Goal: Task Accomplishment & Management: Manage account settings

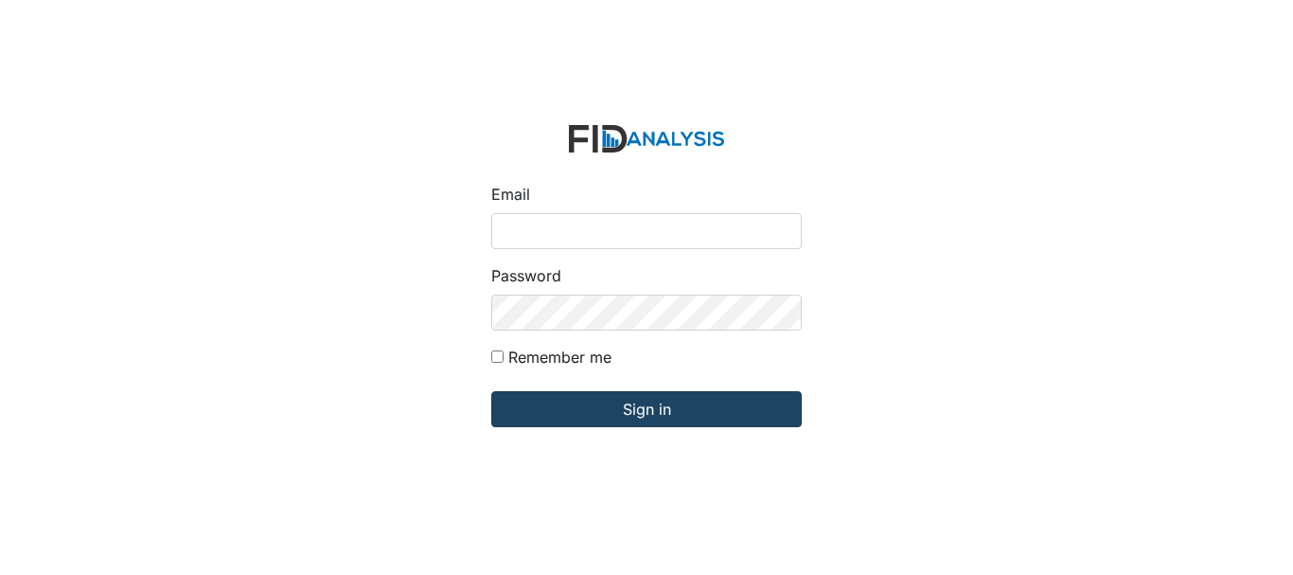
type input "[EMAIL_ADDRESS][DOMAIN_NAME]"
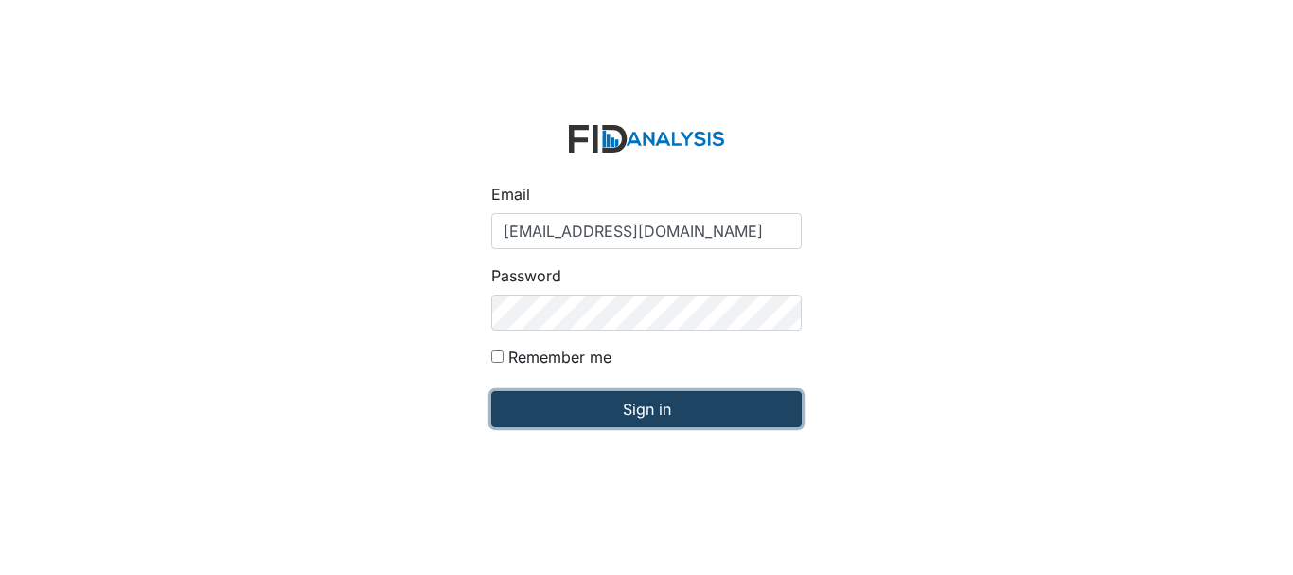
click at [519, 406] on input "Sign in" at bounding box center [646, 409] width 311 height 36
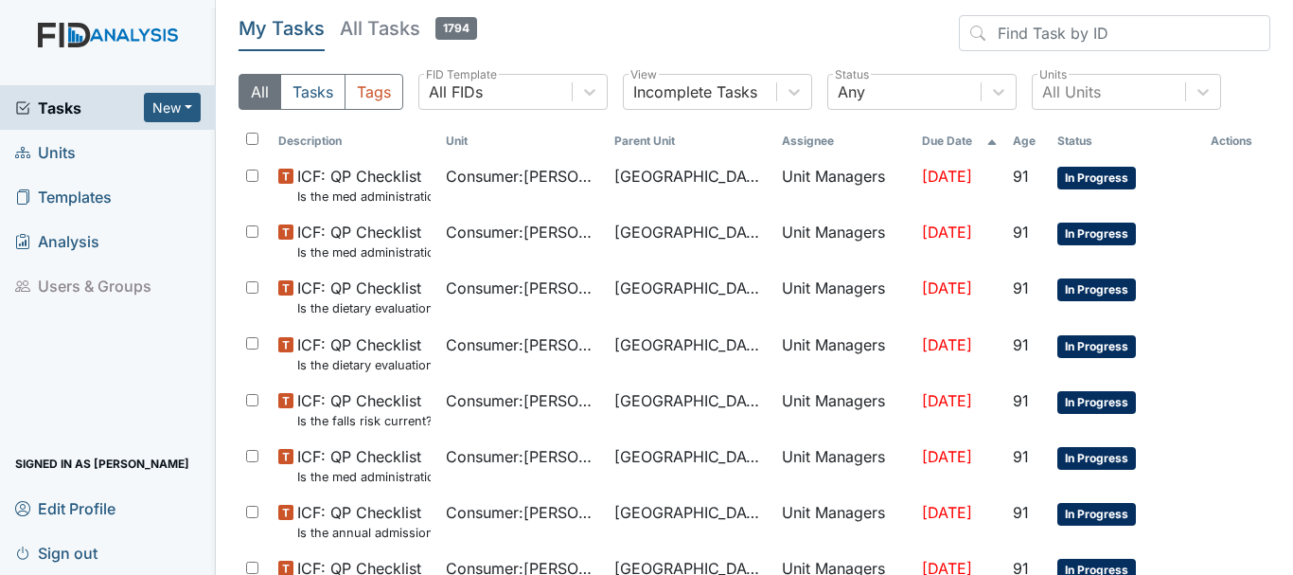
click at [80, 153] on link "Units" at bounding box center [108, 152] width 216 height 45
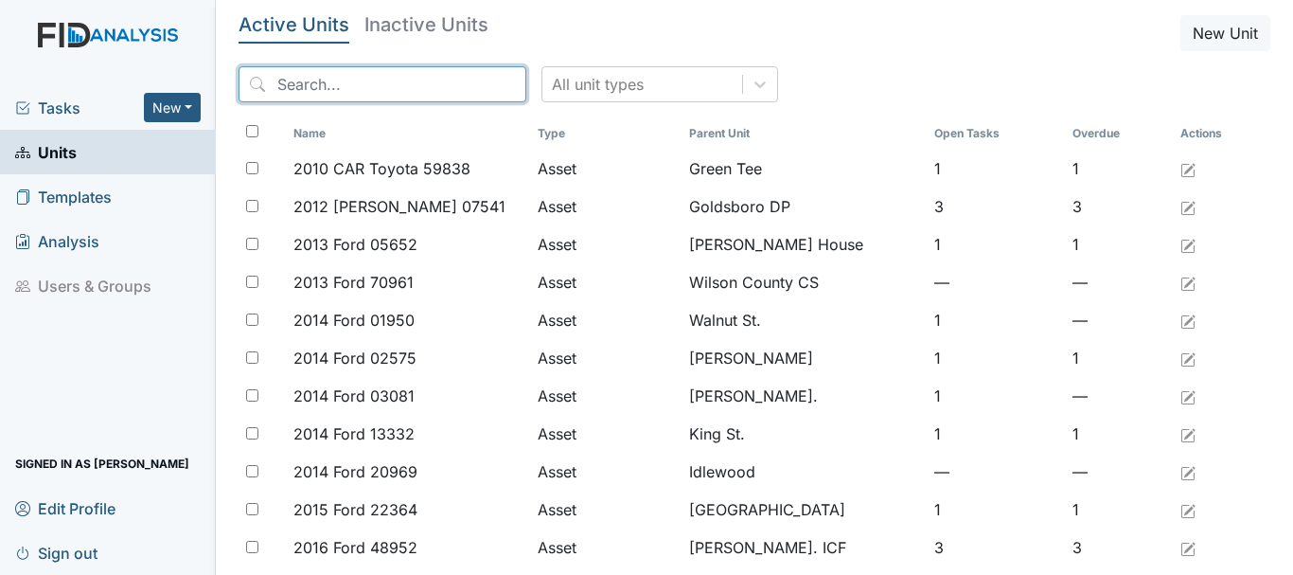
click at [333, 88] on input "search" at bounding box center [383, 84] width 288 height 36
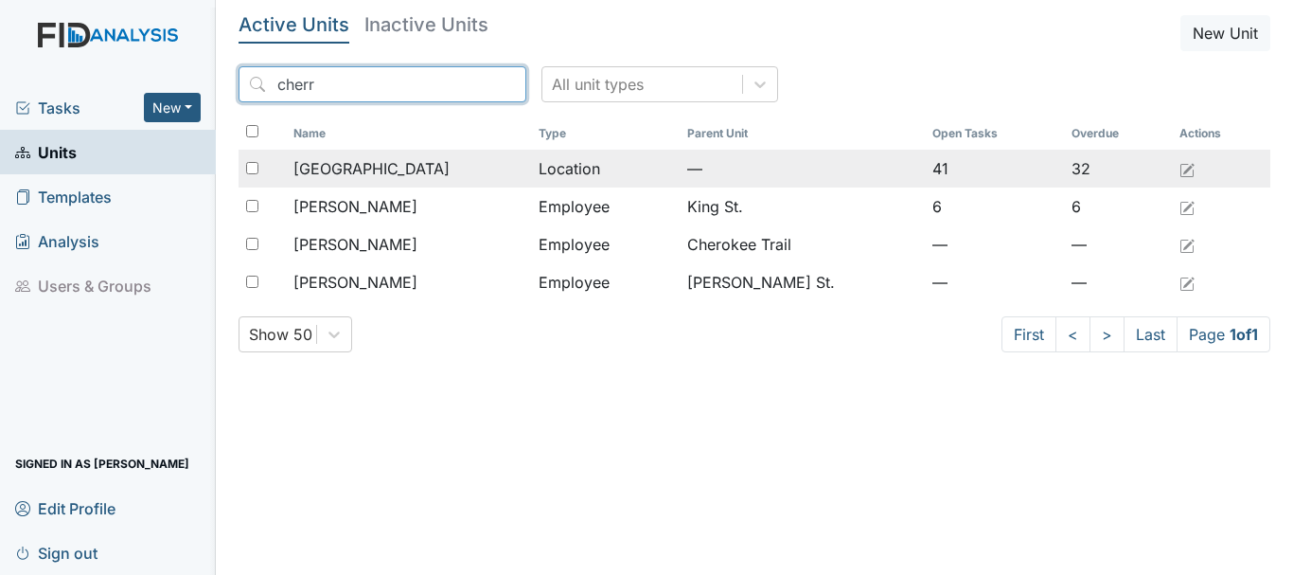
type input "cherr"
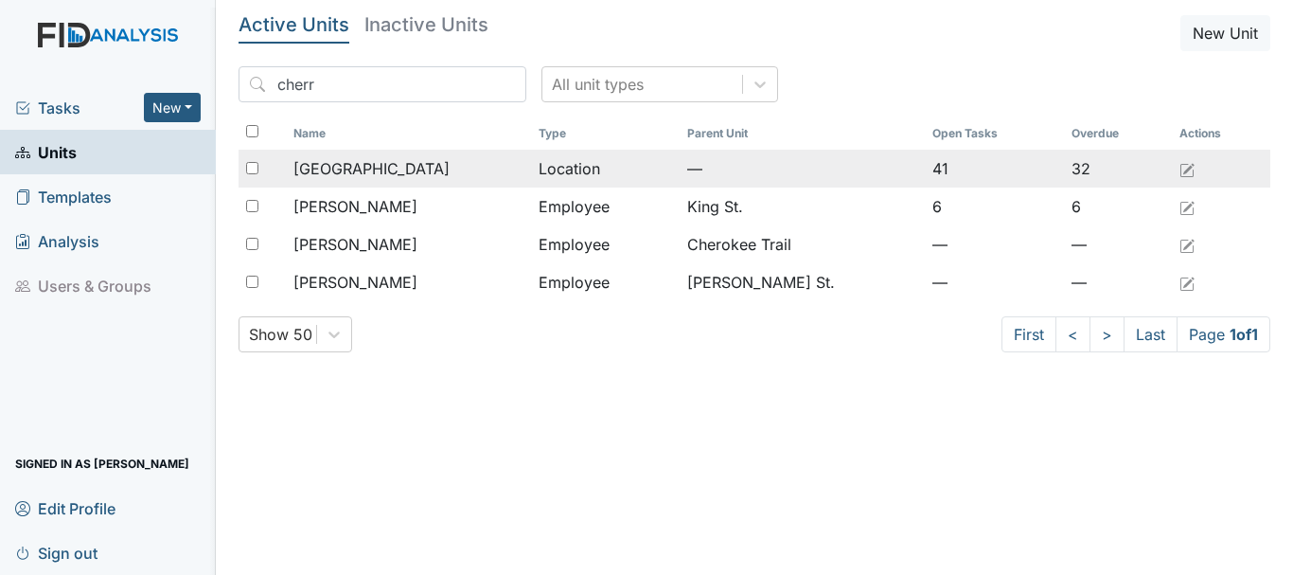
click at [383, 168] on span "[GEOGRAPHIC_DATA]" at bounding box center [372, 168] width 156 height 23
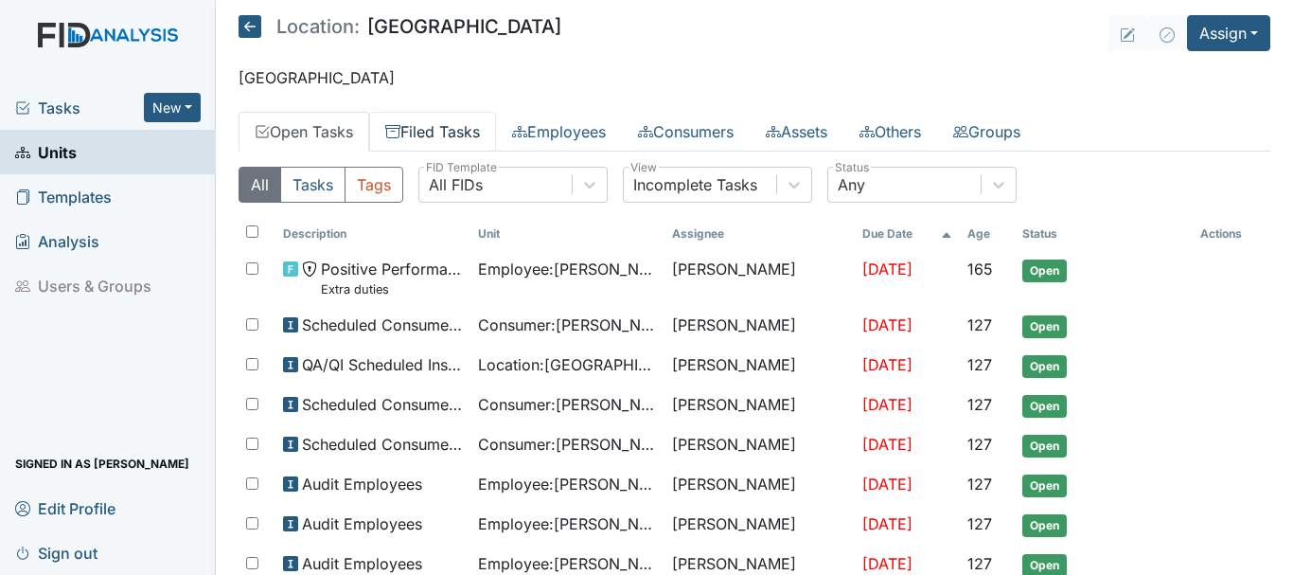
click at [450, 129] on link "Filed Tasks" at bounding box center [432, 132] width 127 height 40
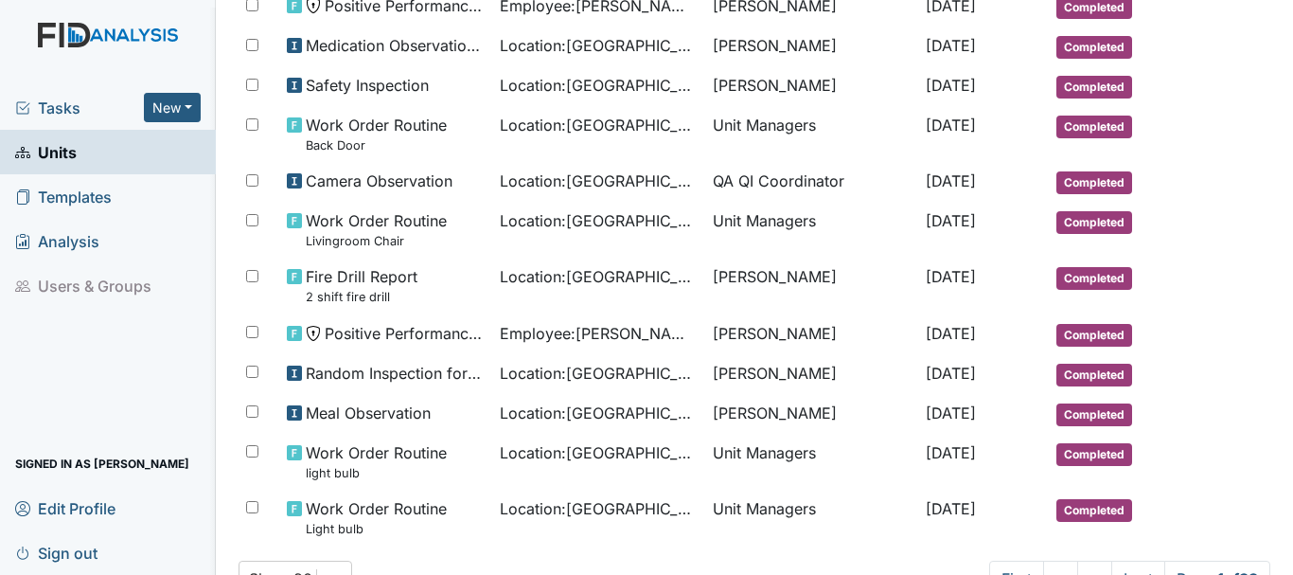
scroll to position [1128, 0]
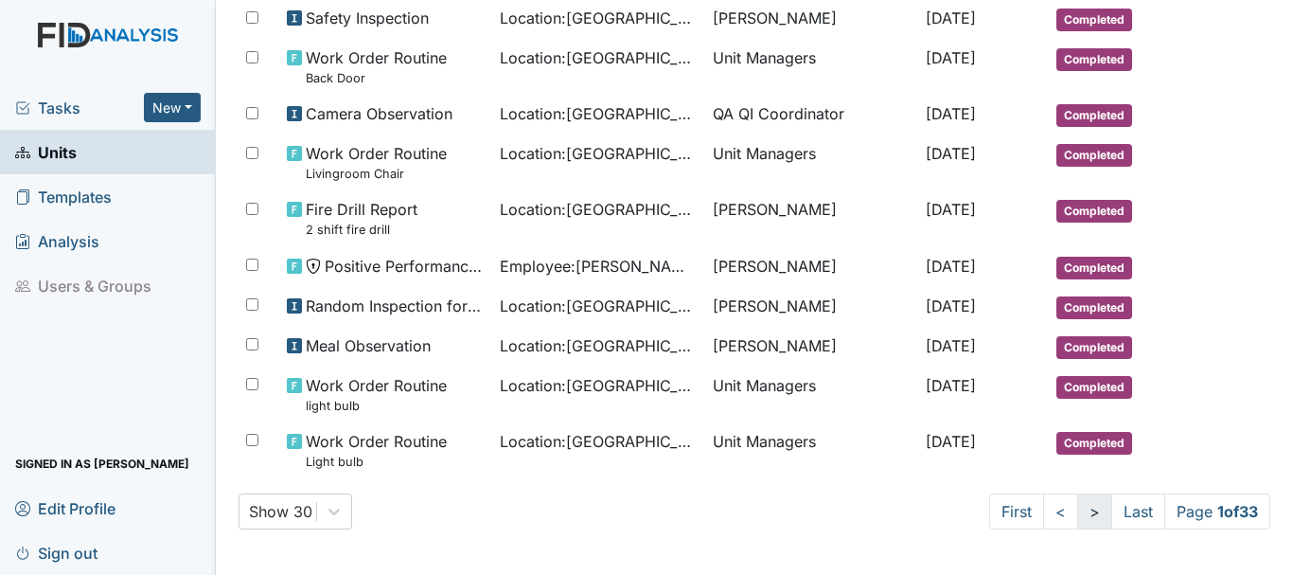
click at [1077, 509] on link ">" at bounding box center [1094, 511] width 35 height 36
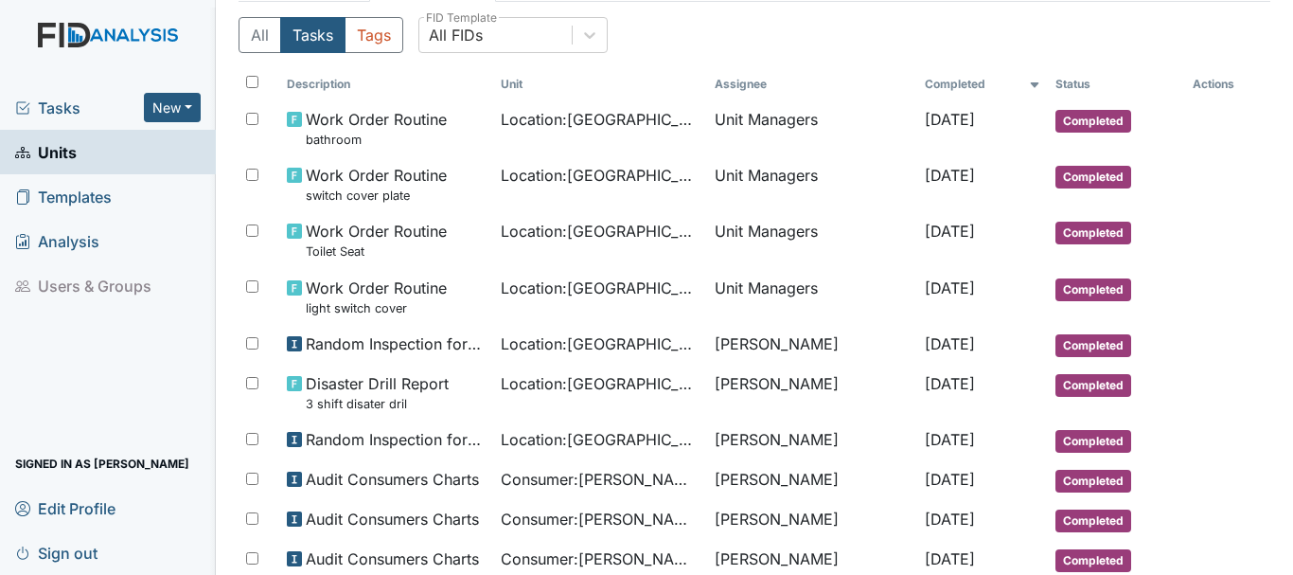
scroll to position [87, 0]
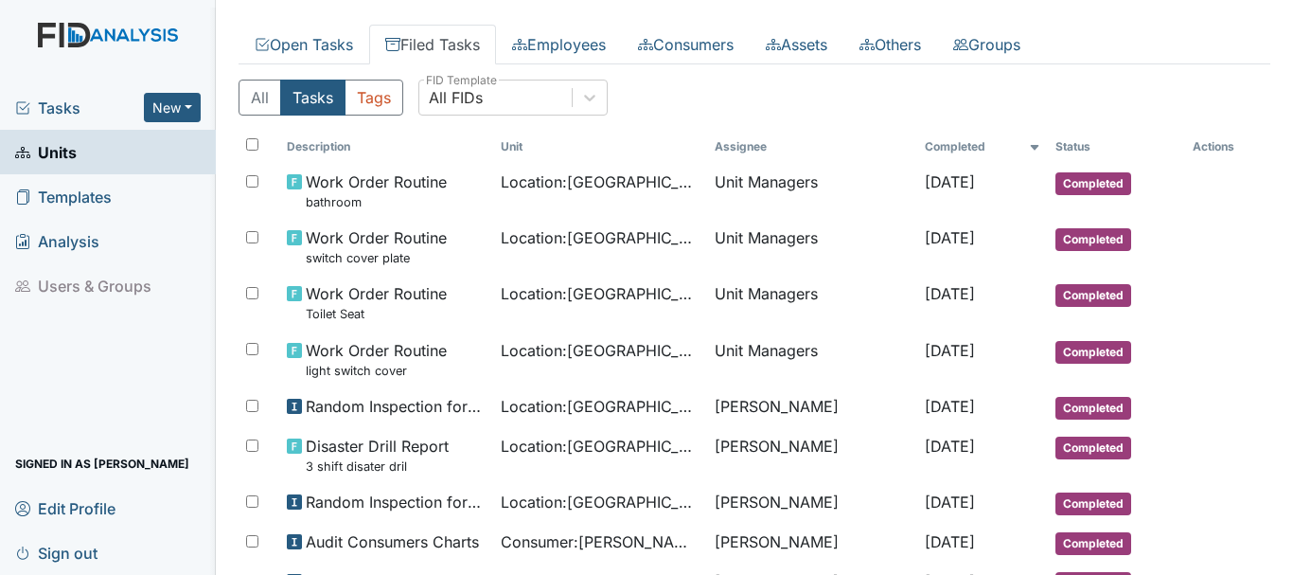
click at [73, 146] on span "Units" at bounding box center [46, 151] width 62 height 29
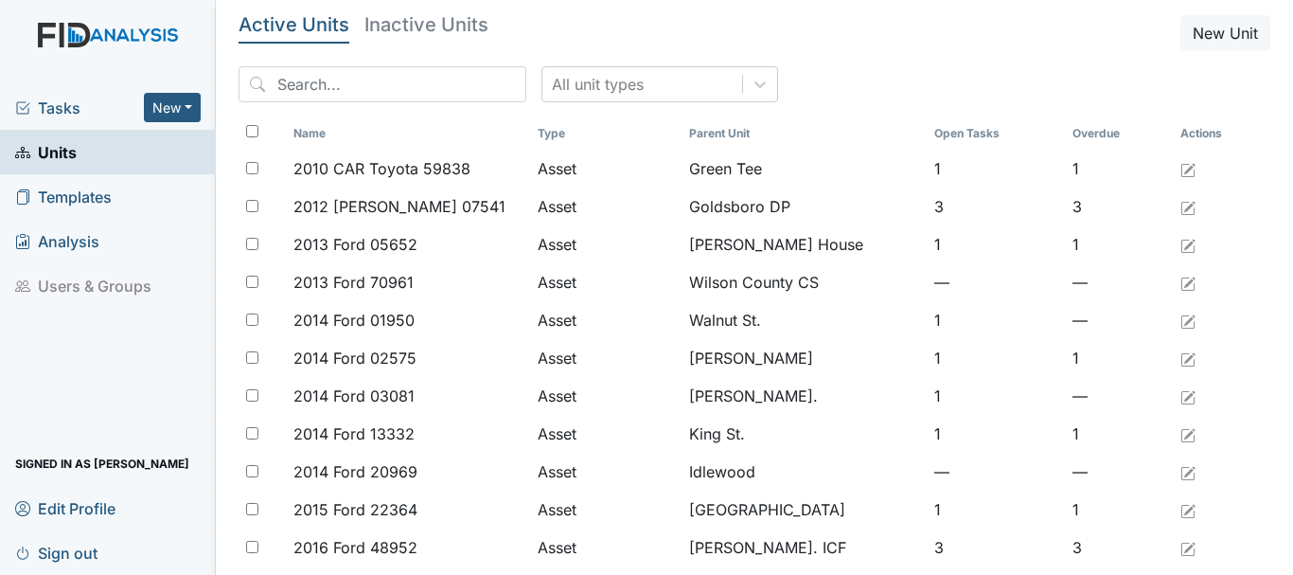
click at [87, 112] on span "Tasks" at bounding box center [79, 108] width 129 height 23
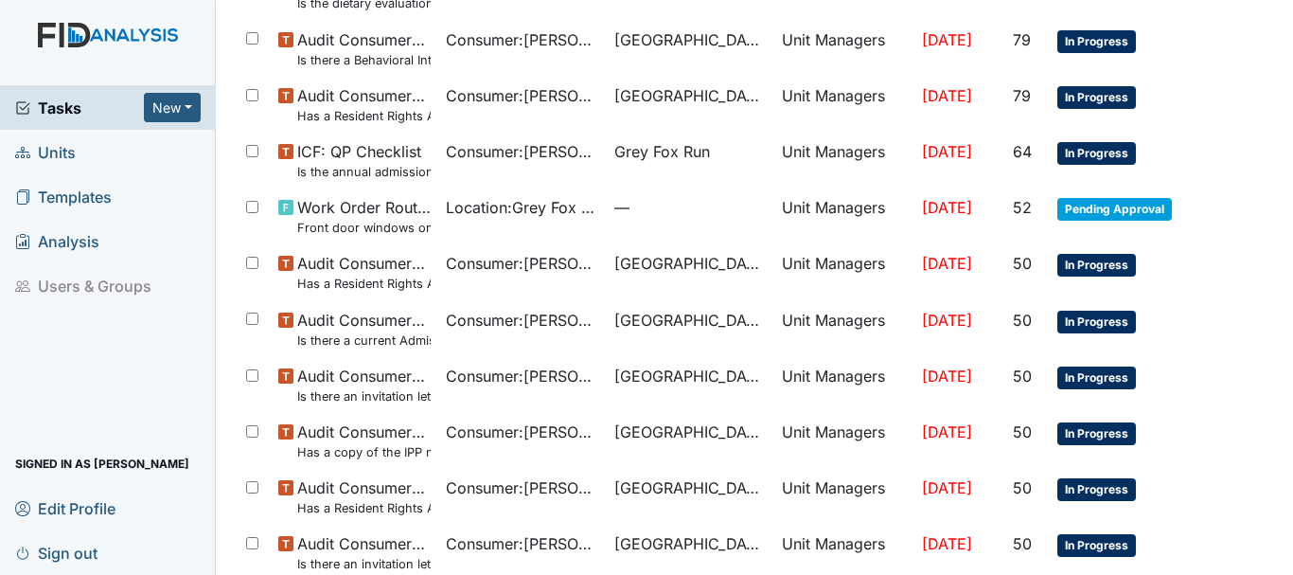
scroll to position [985, 0]
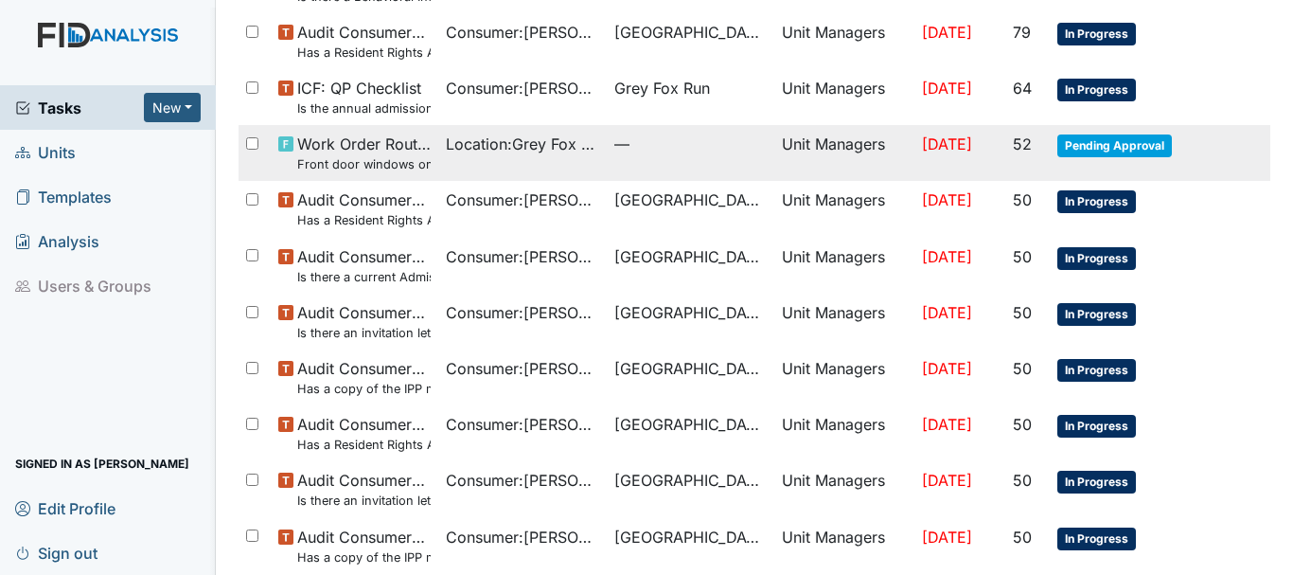
click at [1083, 144] on span "Pending Approval" at bounding box center [1115, 145] width 115 height 23
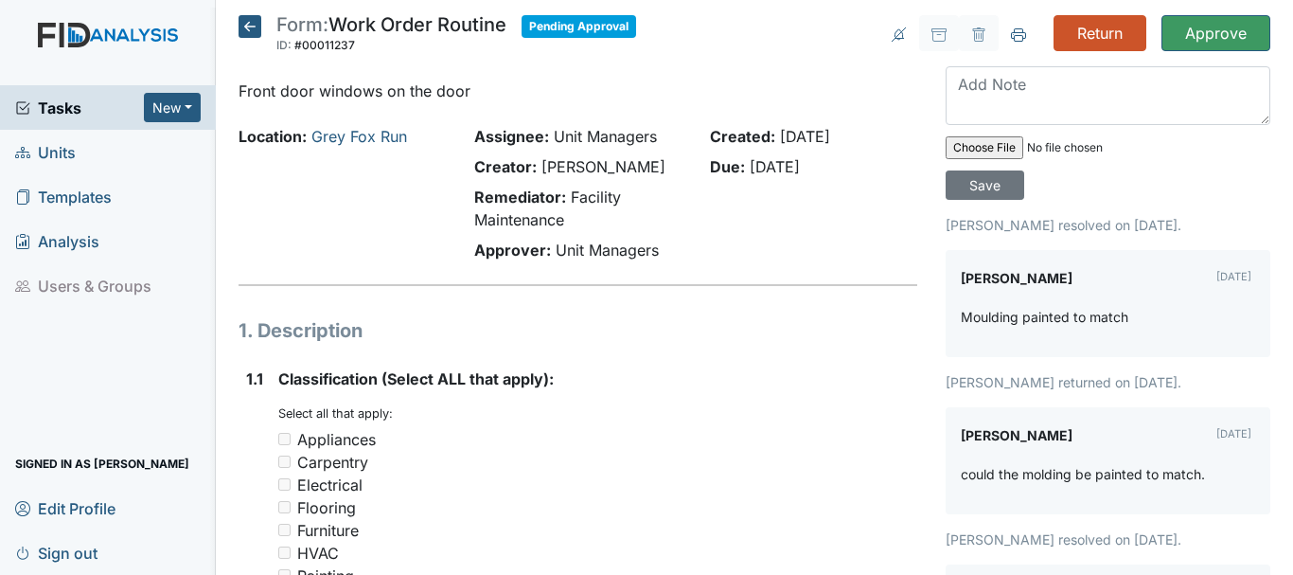
click at [252, 27] on icon at bounding box center [250, 26] width 23 height 23
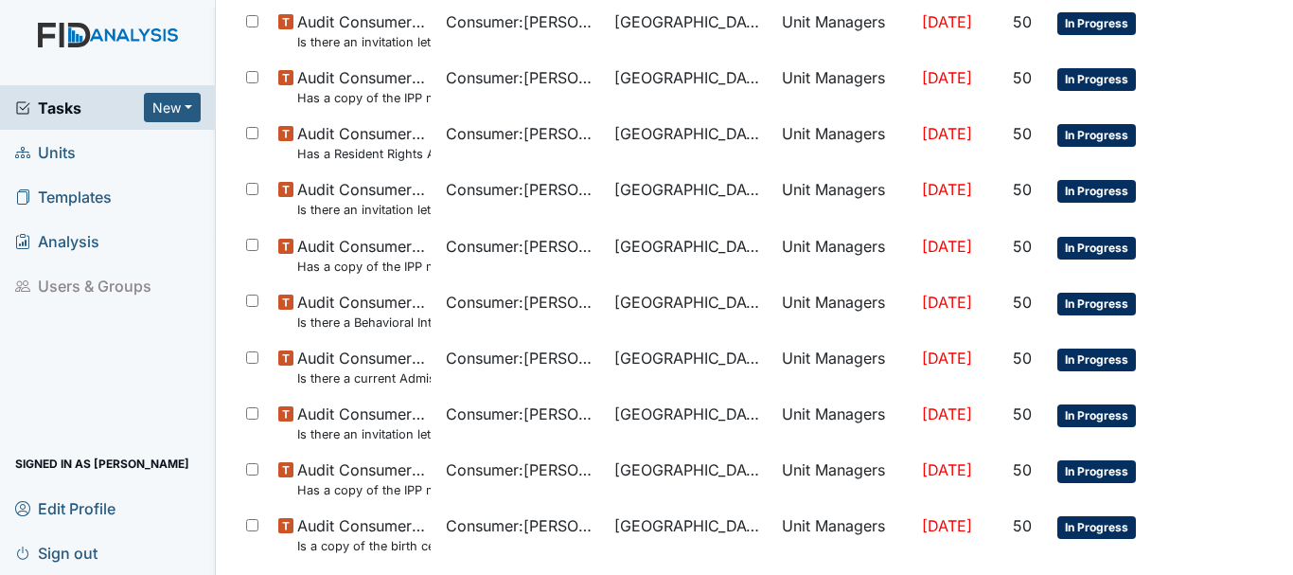
scroll to position [1345, 0]
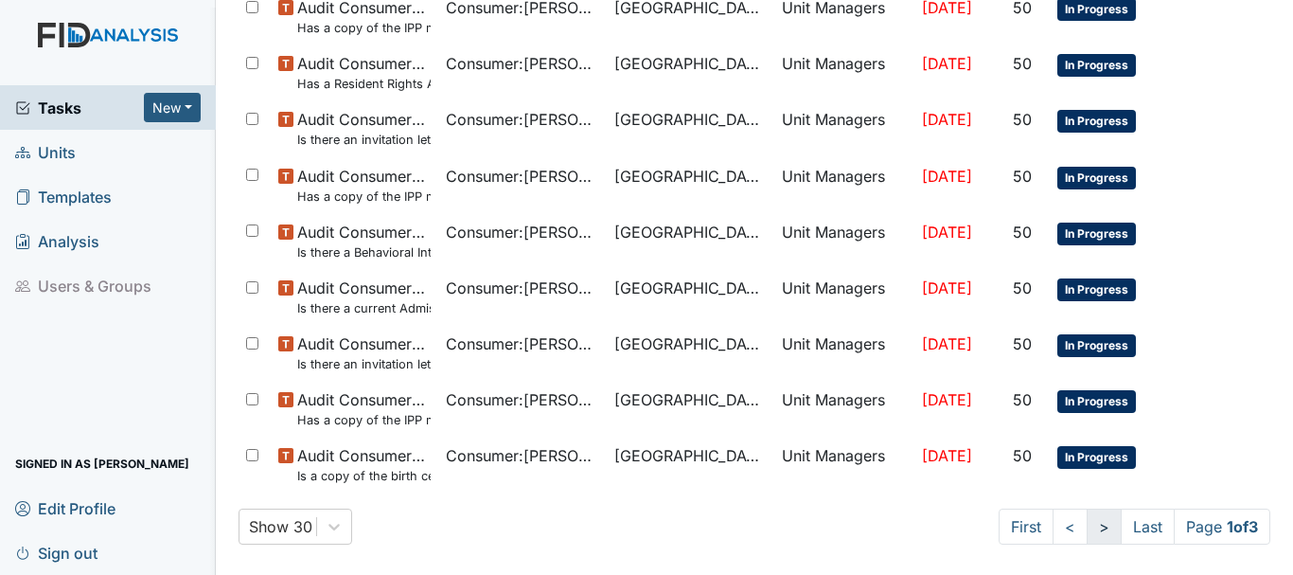
click at [1087, 529] on link ">" at bounding box center [1104, 526] width 35 height 36
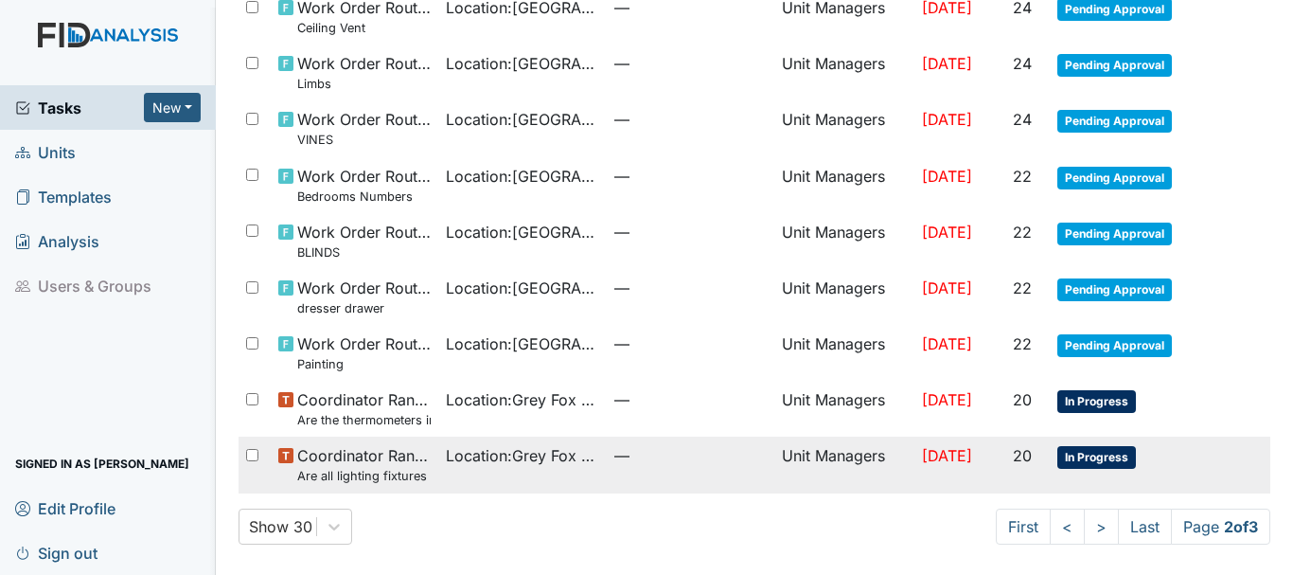
click at [1076, 454] on span "In Progress" at bounding box center [1097, 457] width 79 height 23
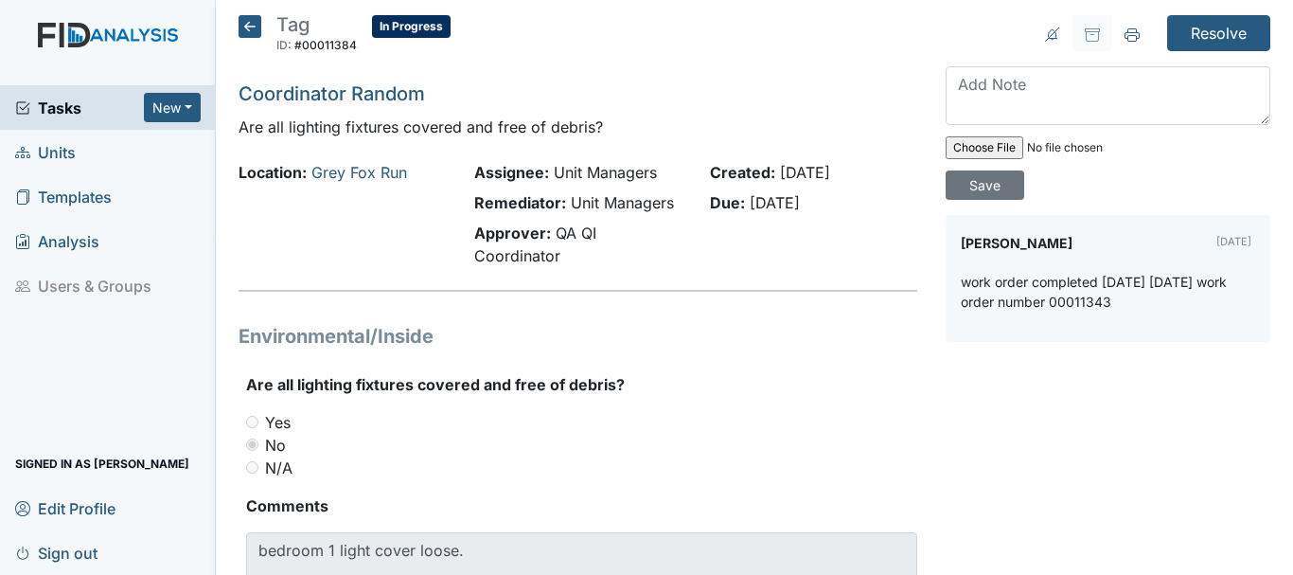
click at [250, 29] on icon at bounding box center [250, 26] width 23 height 23
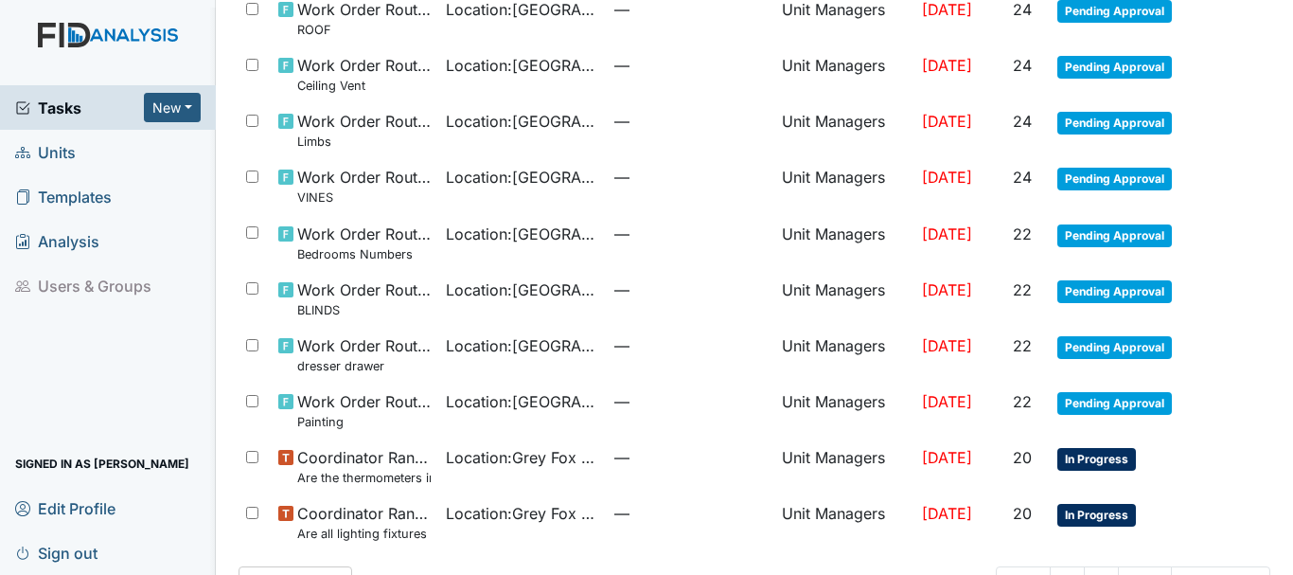
scroll to position [1345, 0]
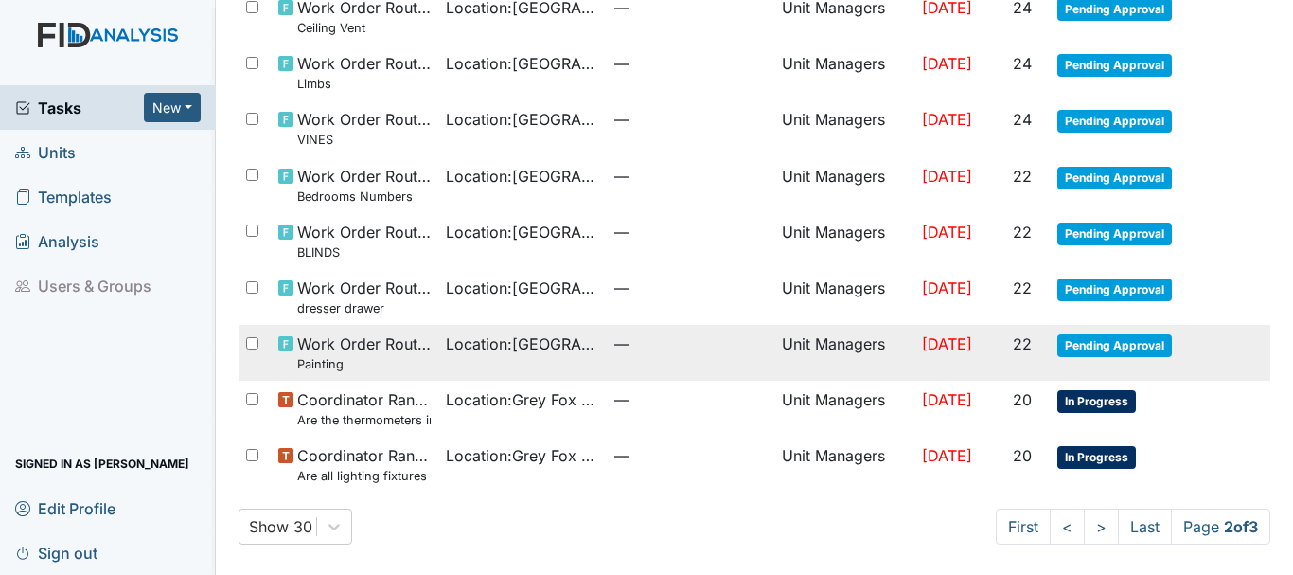
click at [1081, 337] on span "Pending Approval" at bounding box center [1115, 345] width 115 height 23
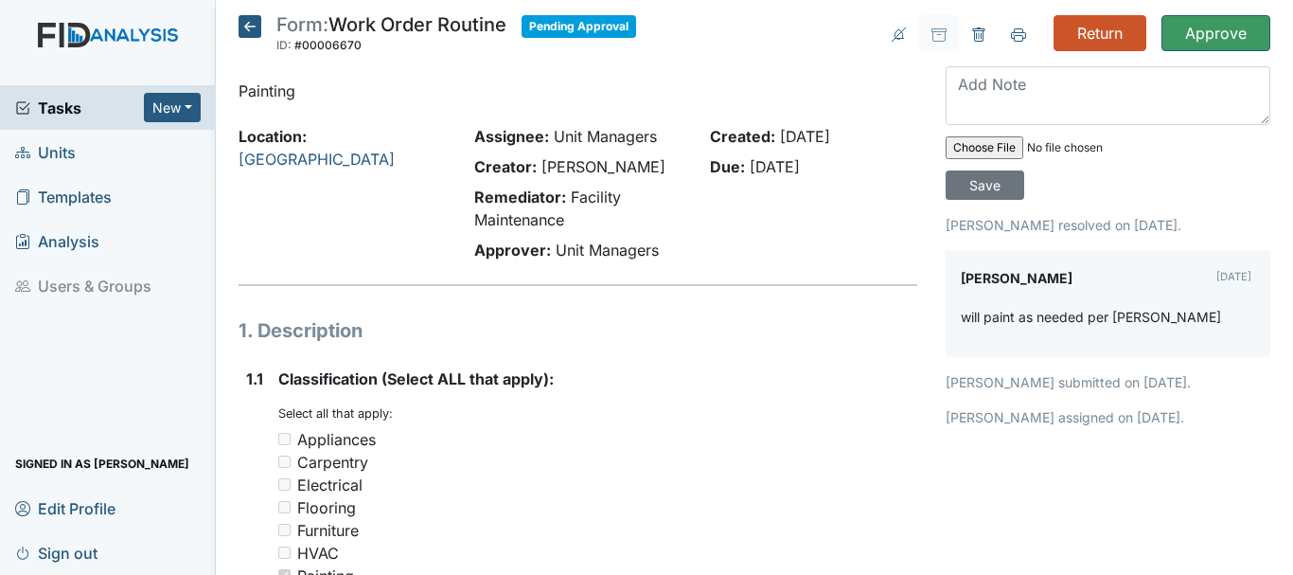
click at [251, 29] on icon at bounding box center [250, 26] width 23 height 23
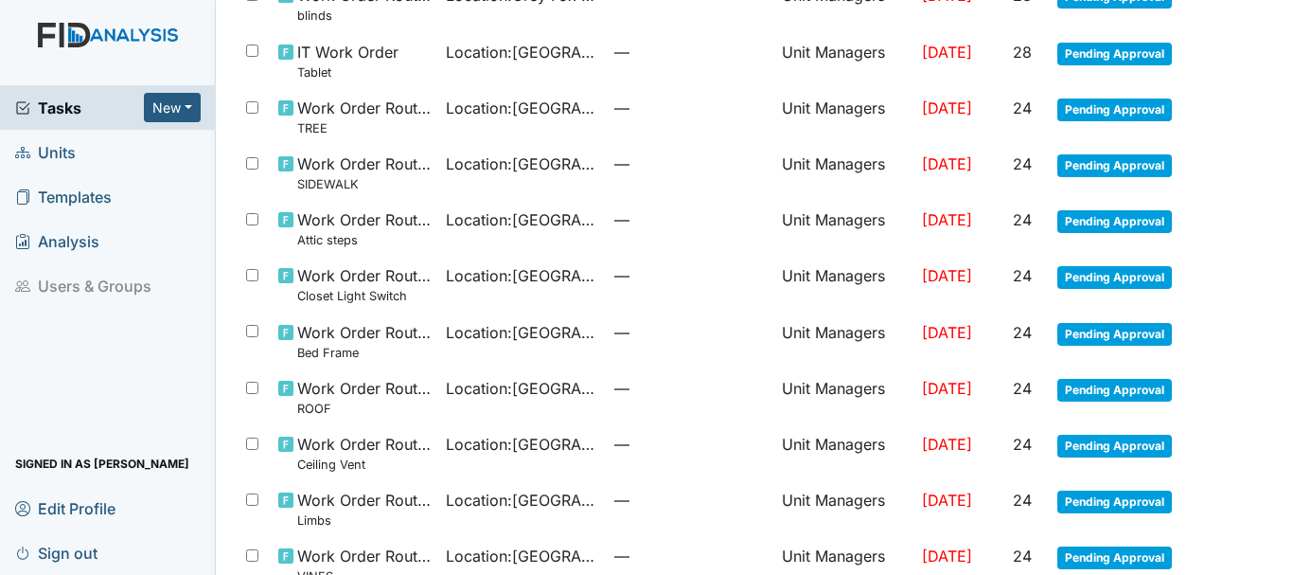
scroll to position [972, 0]
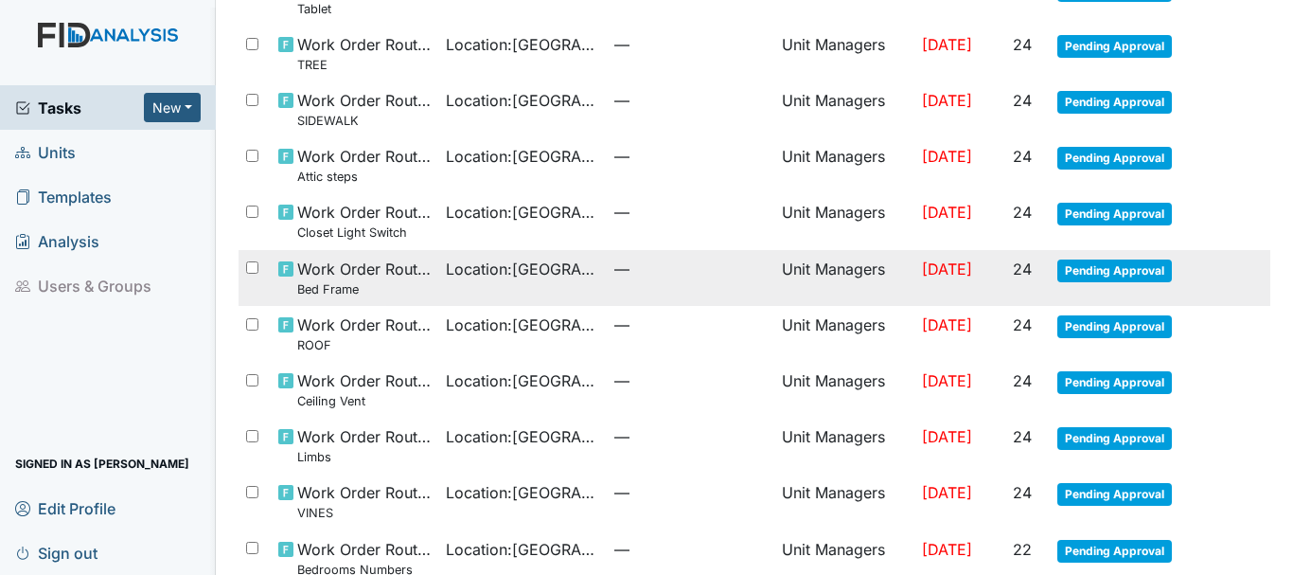
click at [1091, 267] on span "Pending Approval" at bounding box center [1115, 270] width 115 height 23
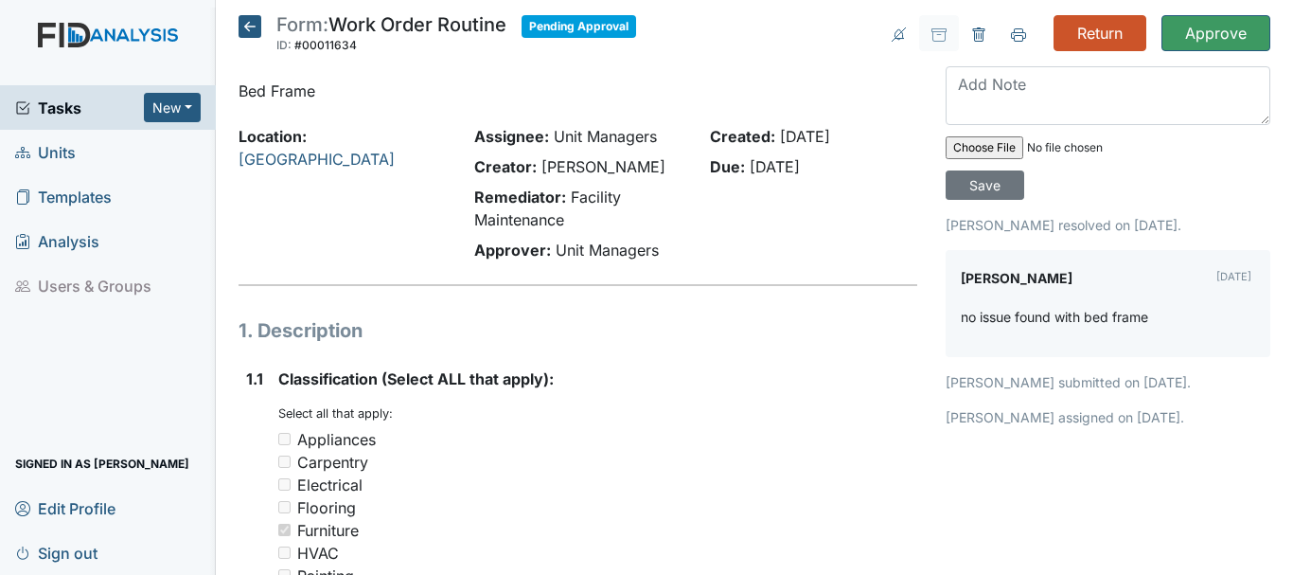
click at [256, 25] on icon at bounding box center [250, 26] width 23 height 23
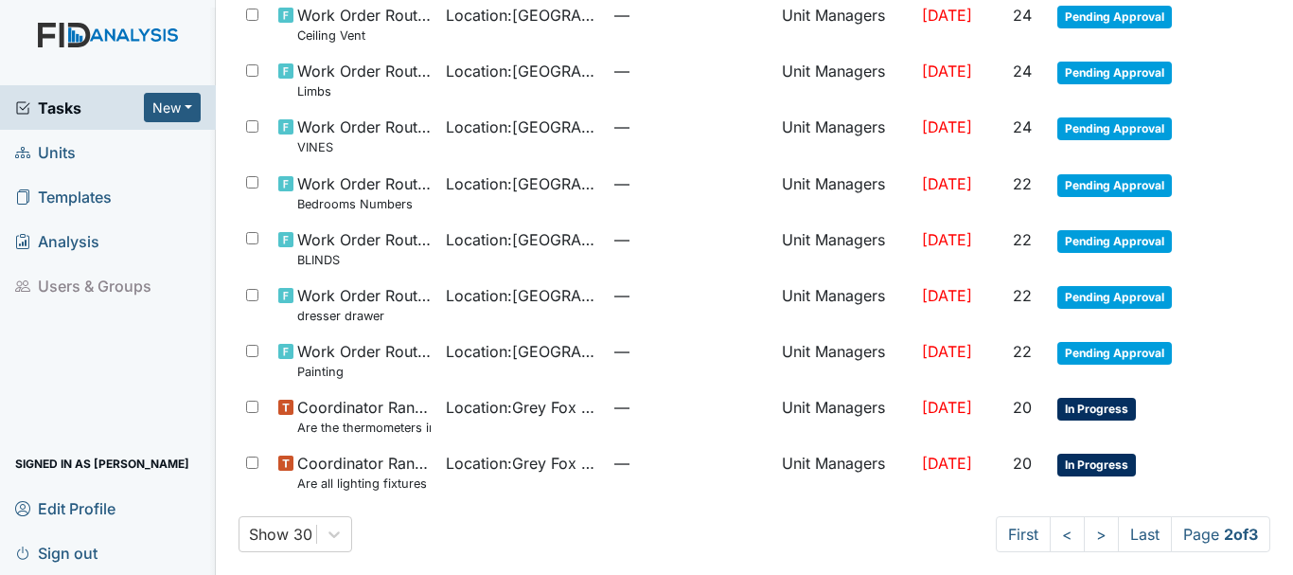
scroll to position [1345, 0]
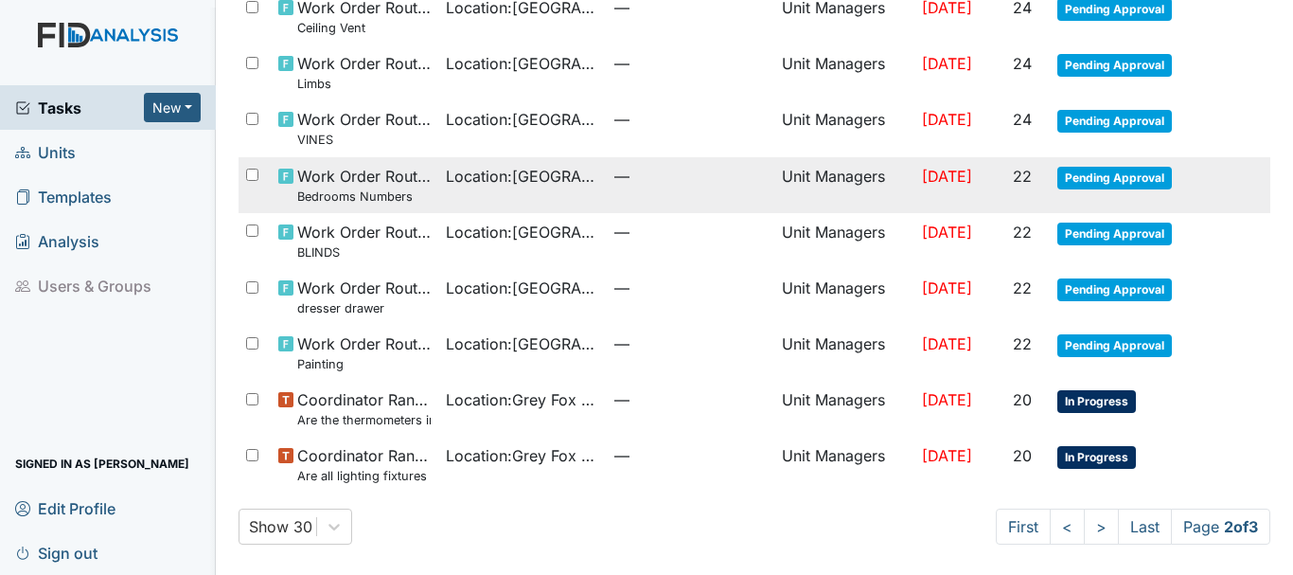
click at [1121, 178] on span "Pending Approval" at bounding box center [1115, 178] width 115 height 23
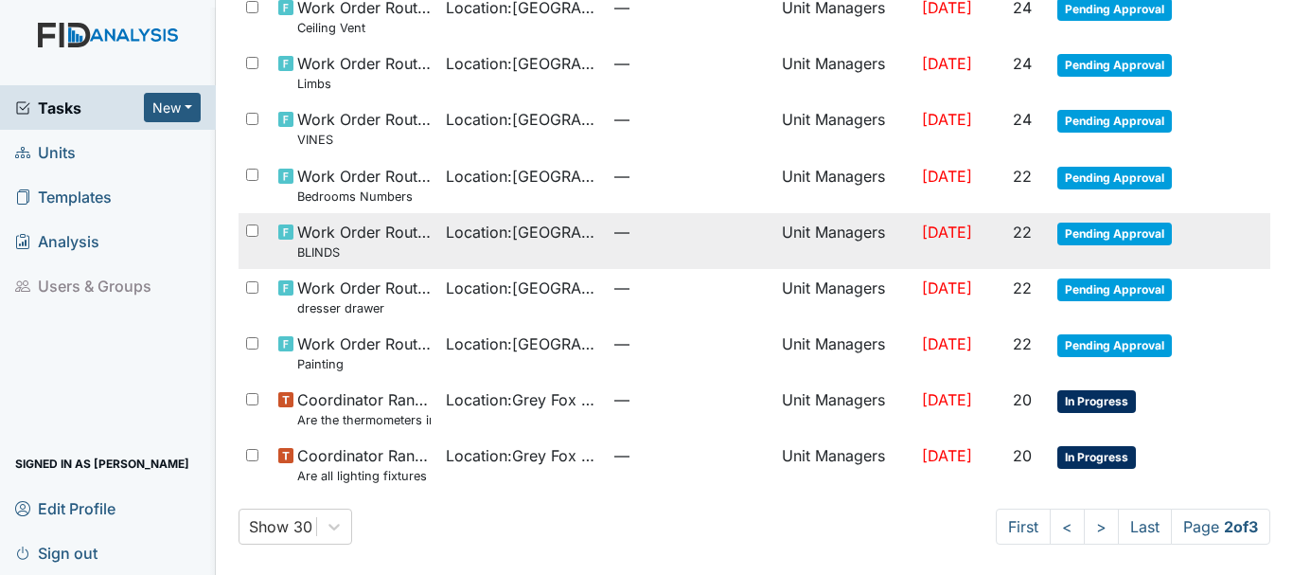
click at [1076, 233] on span "Pending Approval" at bounding box center [1115, 234] width 115 height 23
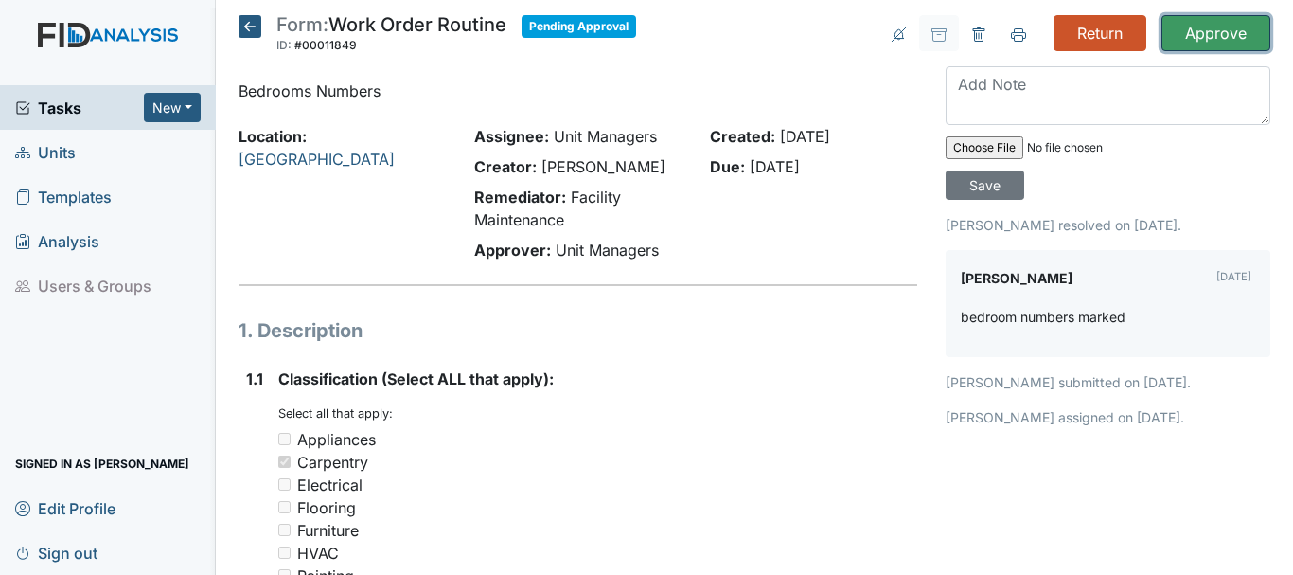
click at [1180, 35] on input "Approve" at bounding box center [1216, 33] width 109 height 36
click at [1219, 34] on input "Approve" at bounding box center [1216, 33] width 109 height 36
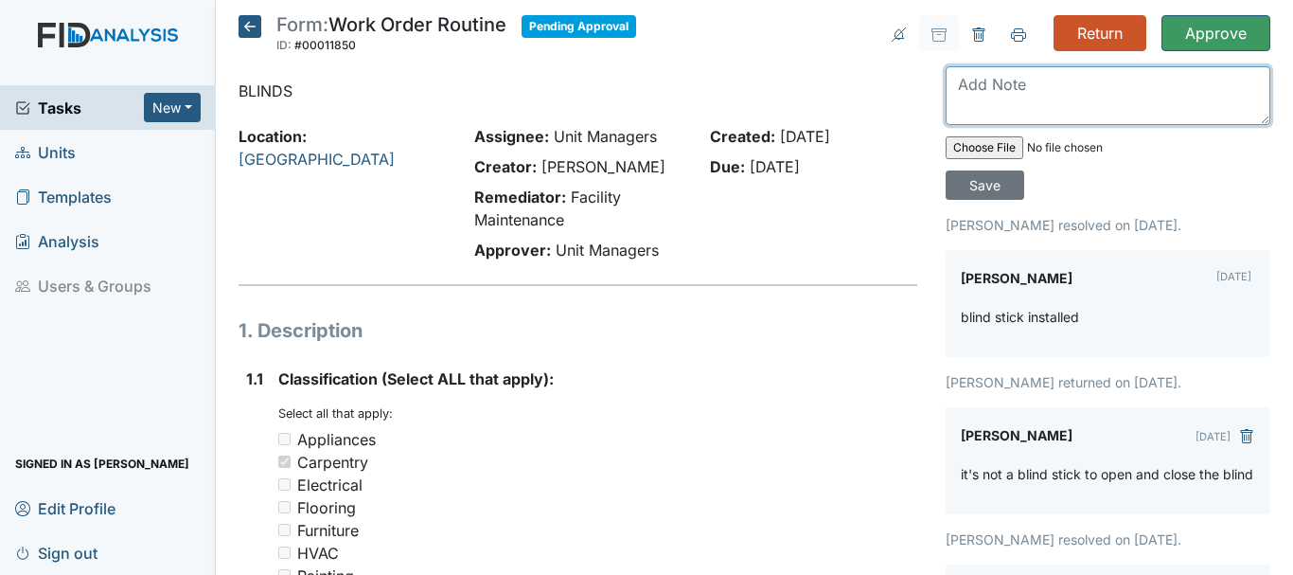
click at [972, 86] on textarea at bounding box center [1108, 95] width 325 height 59
type textarea "Blind stick is not complete"
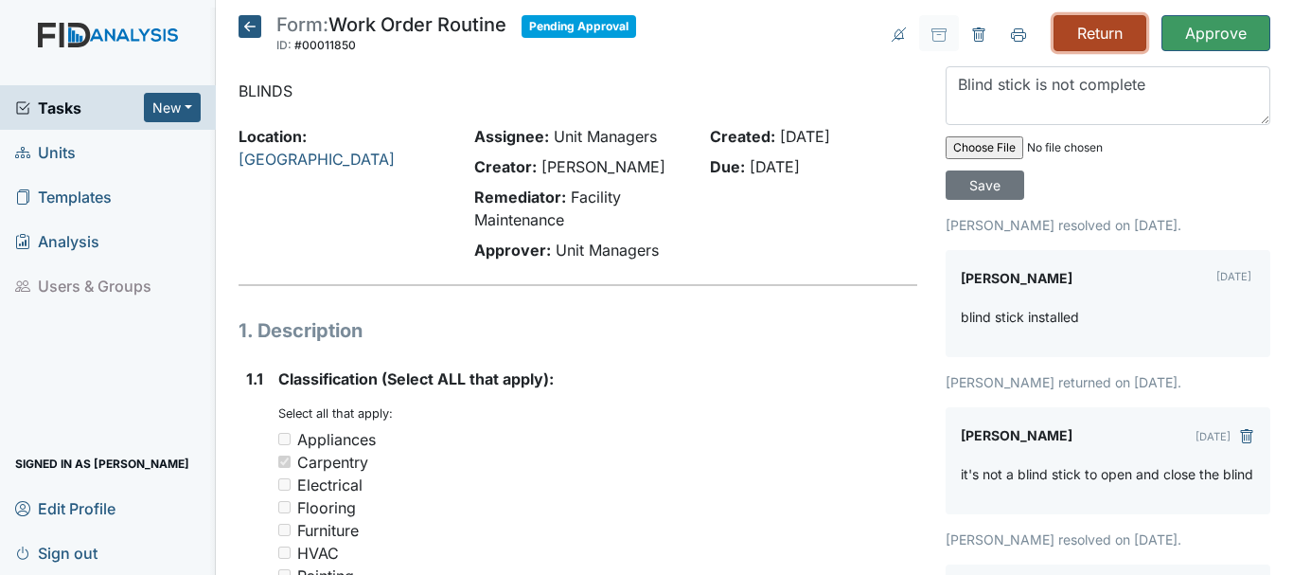
click at [1095, 36] on input "Return" at bounding box center [1100, 33] width 93 height 36
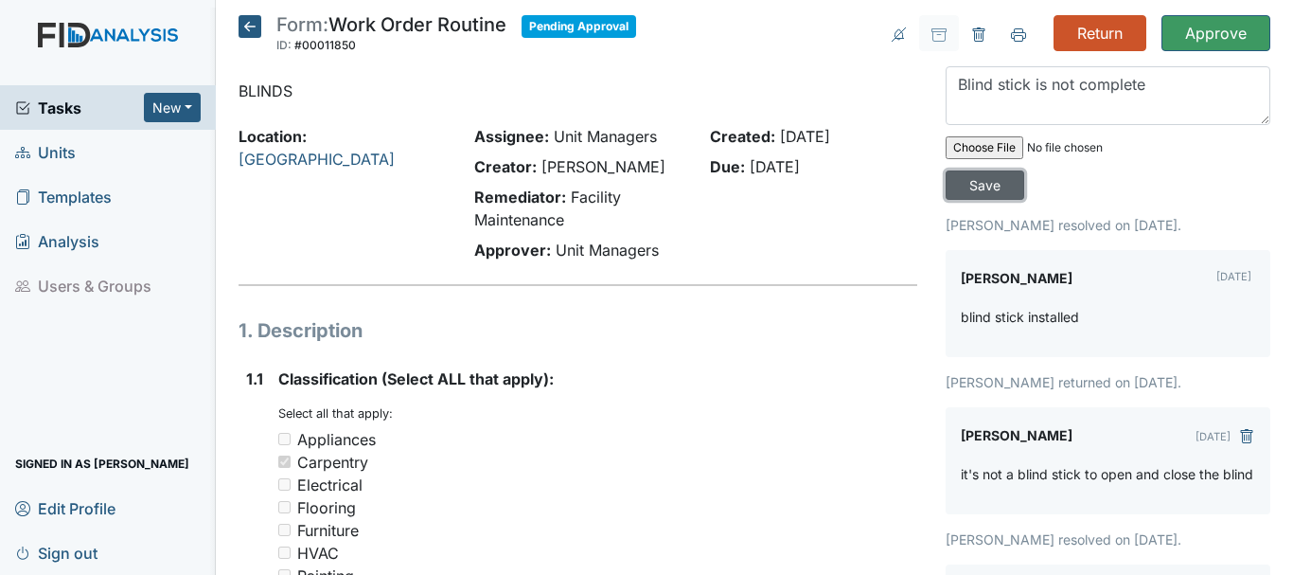
click at [978, 182] on input "Save" at bounding box center [985, 184] width 79 height 29
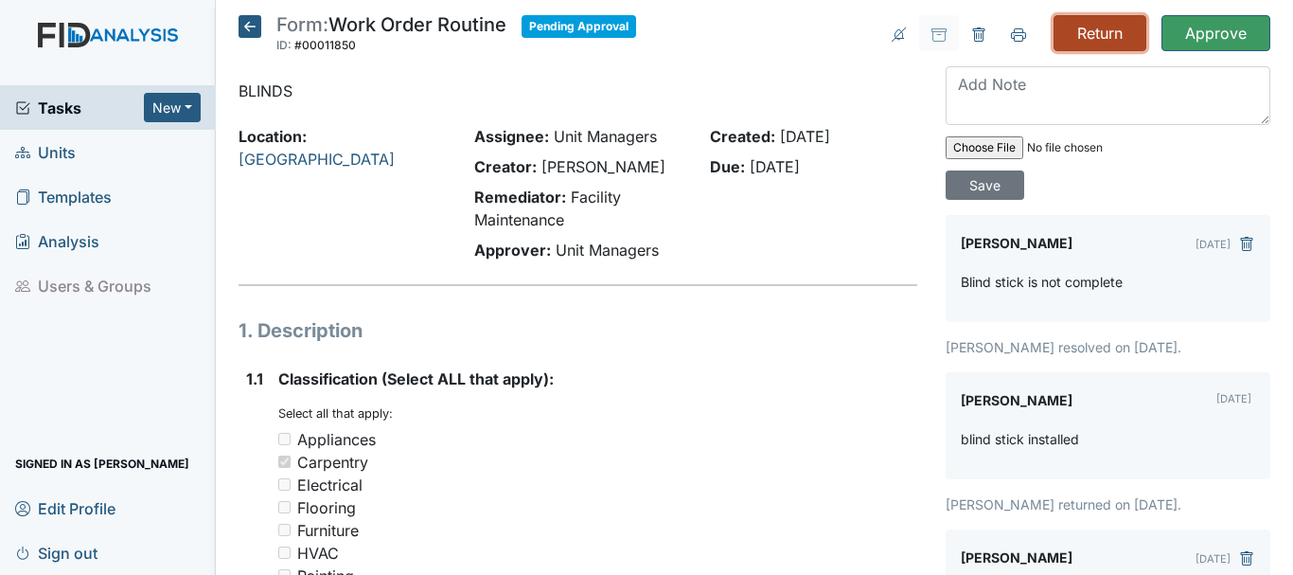
click at [1077, 39] on input "Return" at bounding box center [1100, 33] width 93 height 36
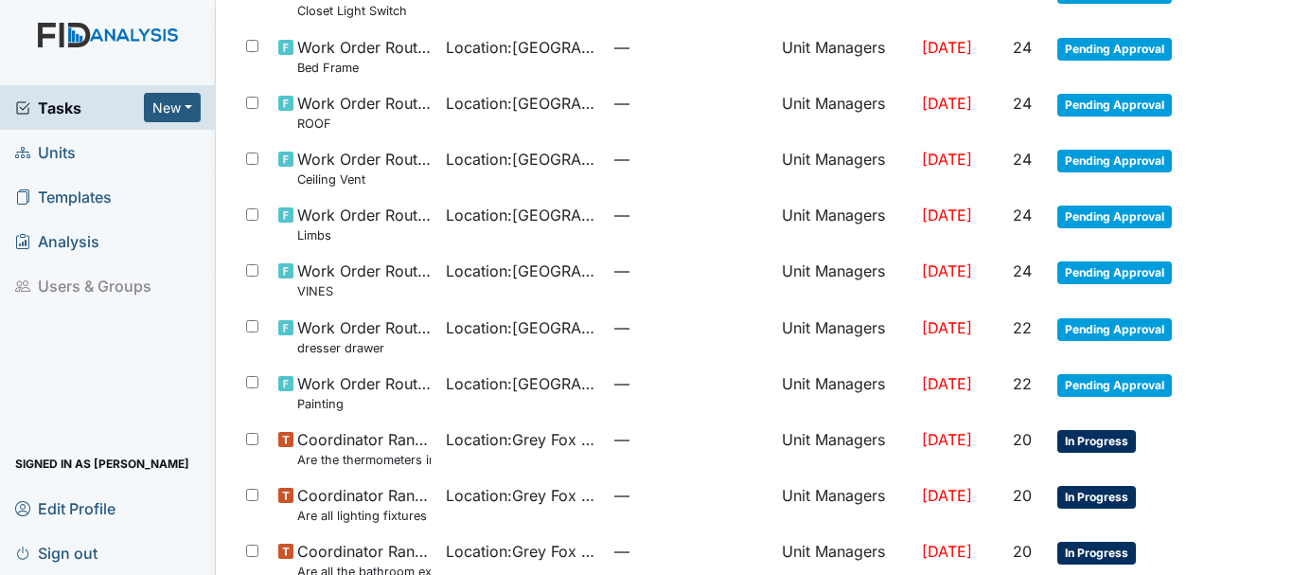
scroll to position [1255, 0]
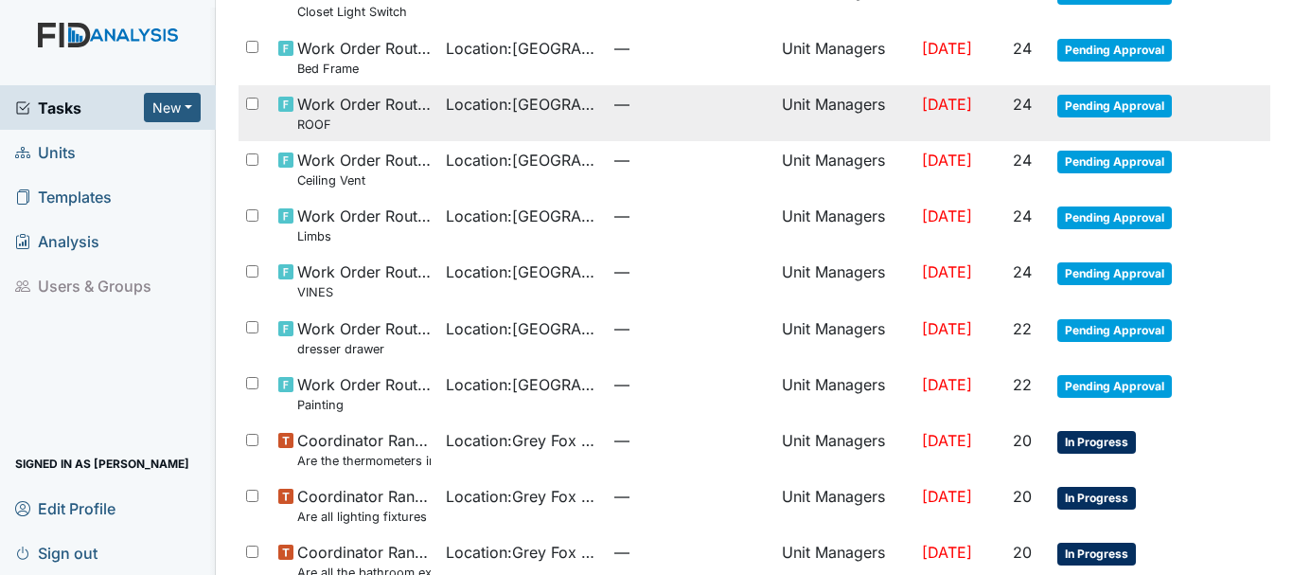
click at [1065, 107] on span "Pending Approval" at bounding box center [1115, 106] width 115 height 23
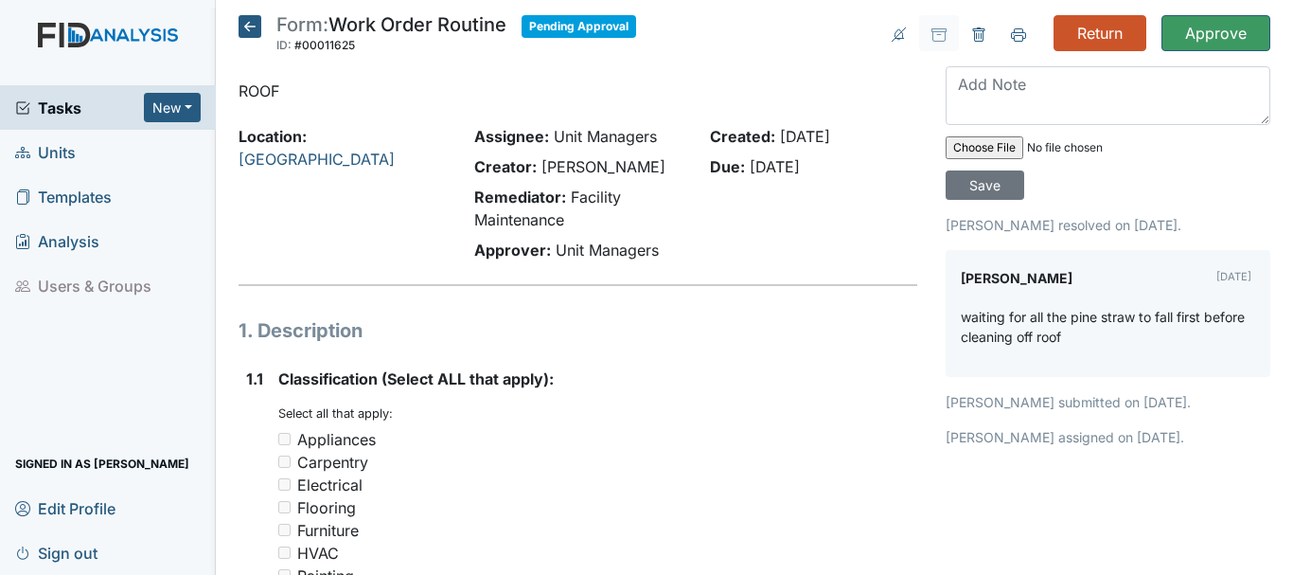
click at [255, 28] on icon at bounding box center [250, 26] width 23 height 23
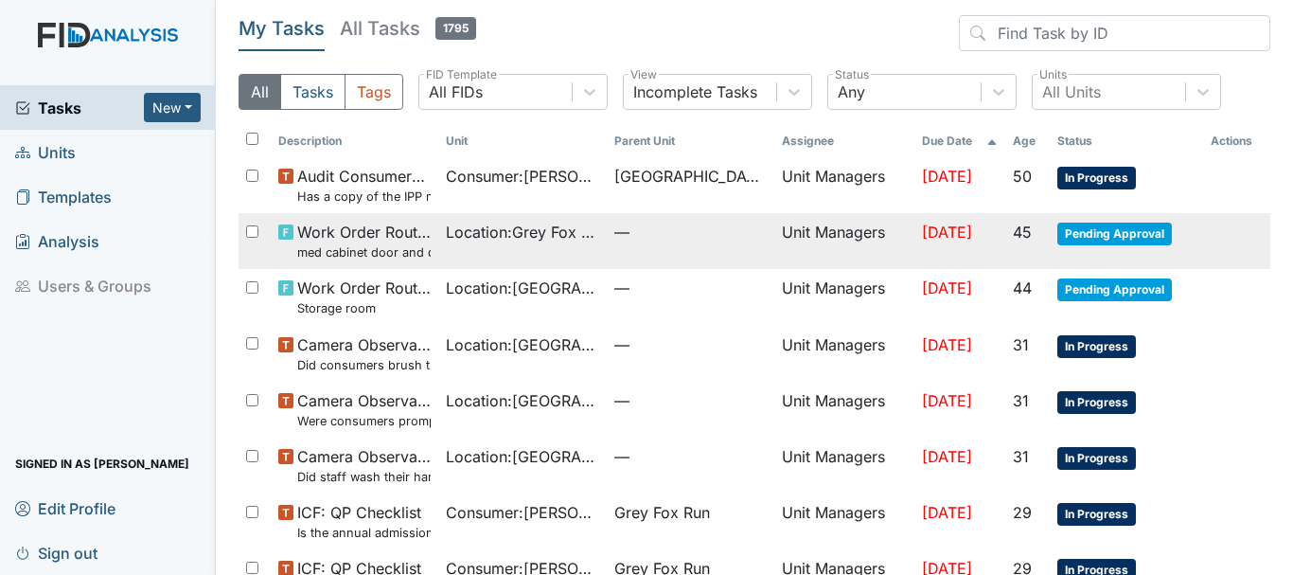
click at [1096, 223] on span "Pending Approval" at bounding box center [1115, 234] width 115 height 23
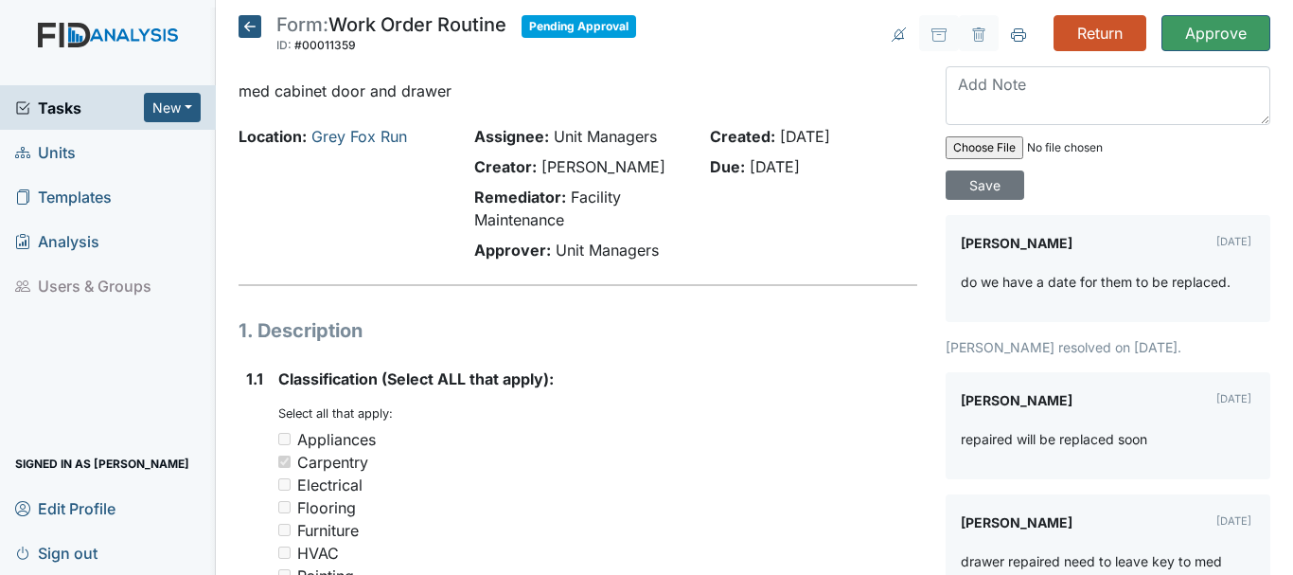
click at [247, 28] on icon at bounding box center [250, 26] width 23 height 23
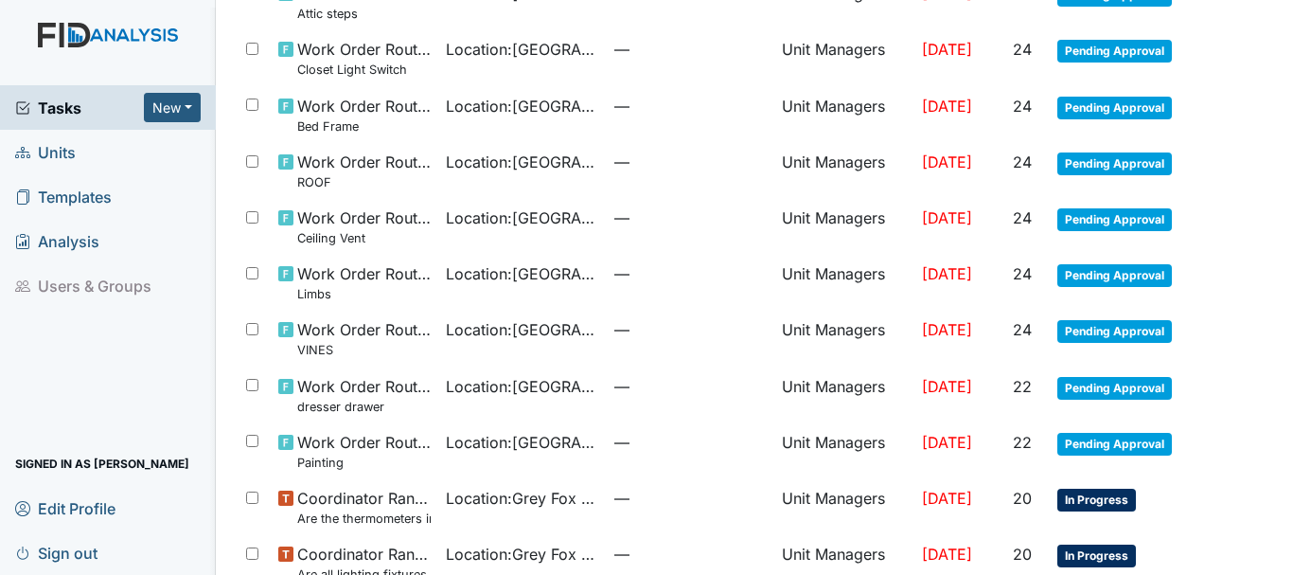
scroll to position [1148, 0]
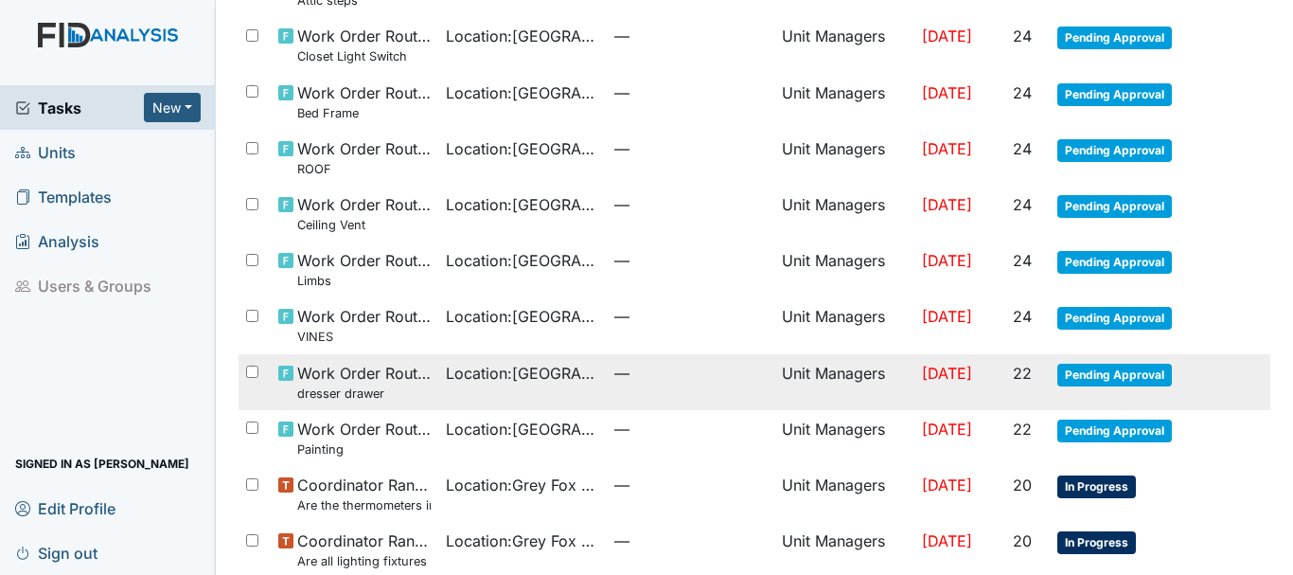
click at [1098, 378] on span "Pending Approval" at bounding box center [1115, 375] width 115 height 23
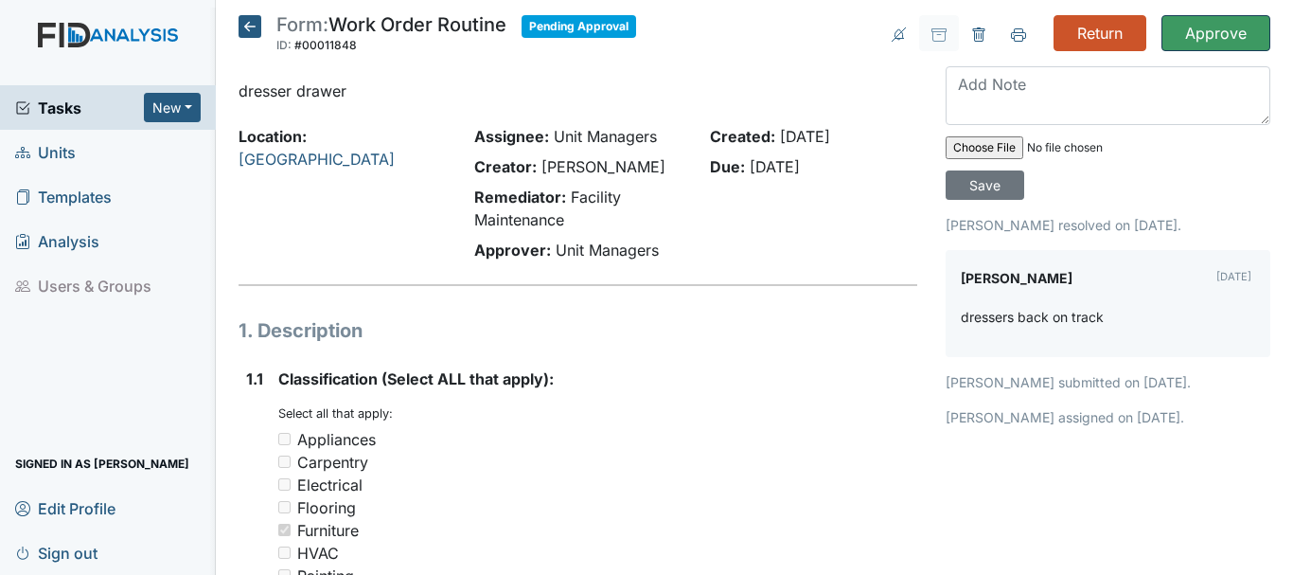
click at [1202, 30] on input "Approve" at bounding box center [1216, 33] width 109 height 36
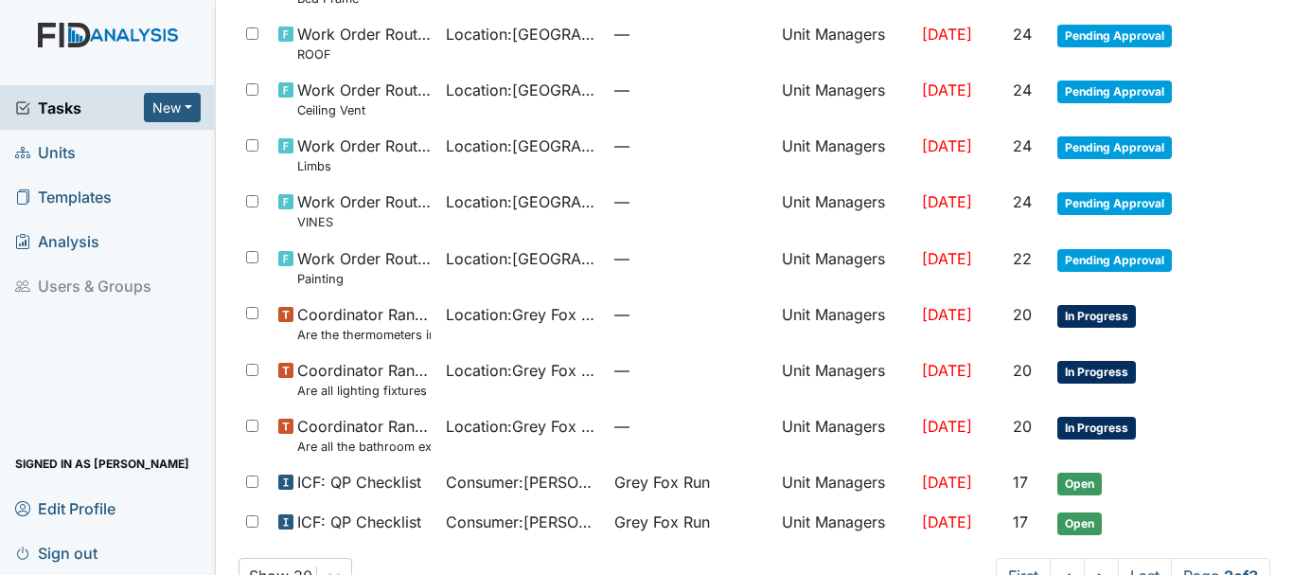
scroll to position [1375, 0]
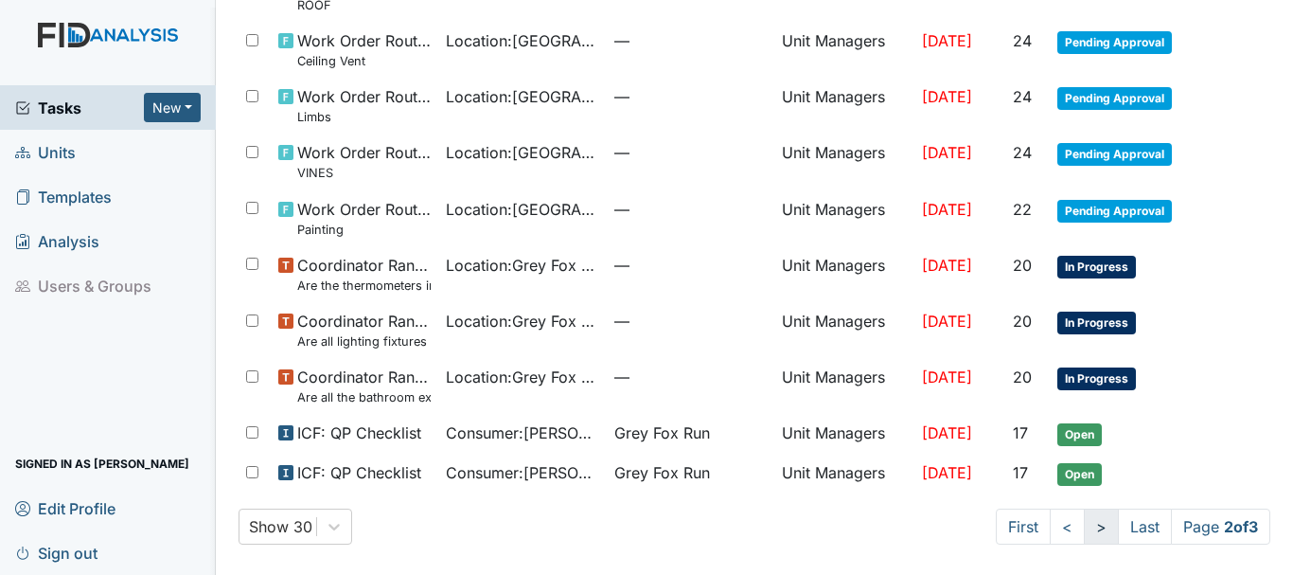
click at [1087, 528] on link ">" at bounding box center [1101, 526] width 35 height 36
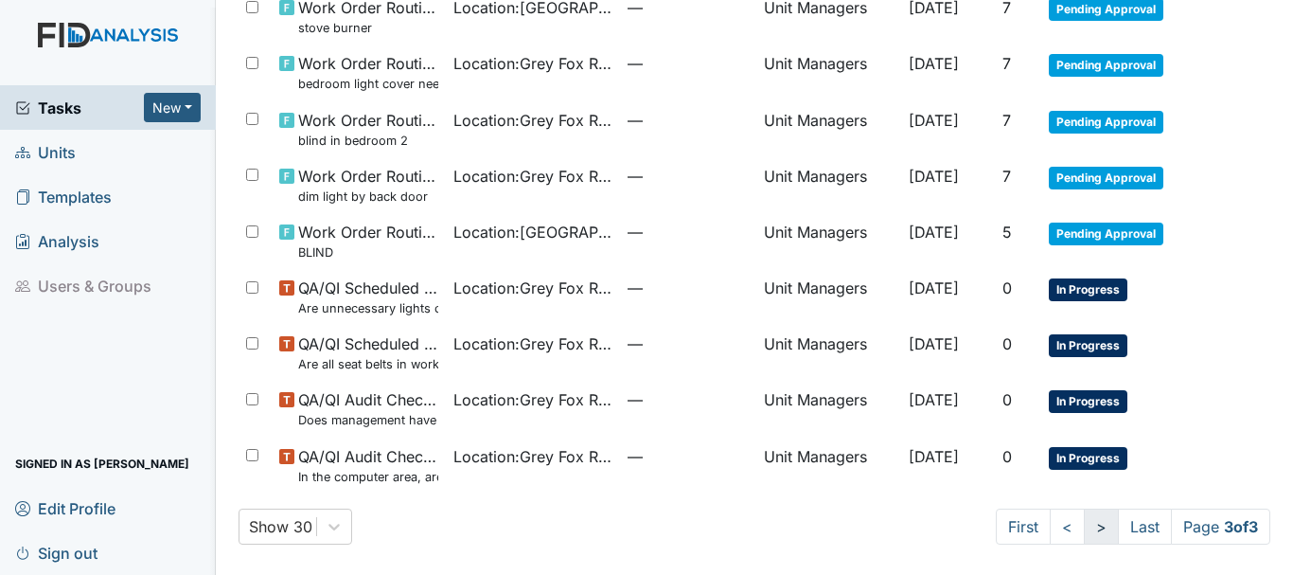
scroll to position [726, 0]
click at [1087, 528] on link ">" at bounding box center [1101, 526] width 35 height 36
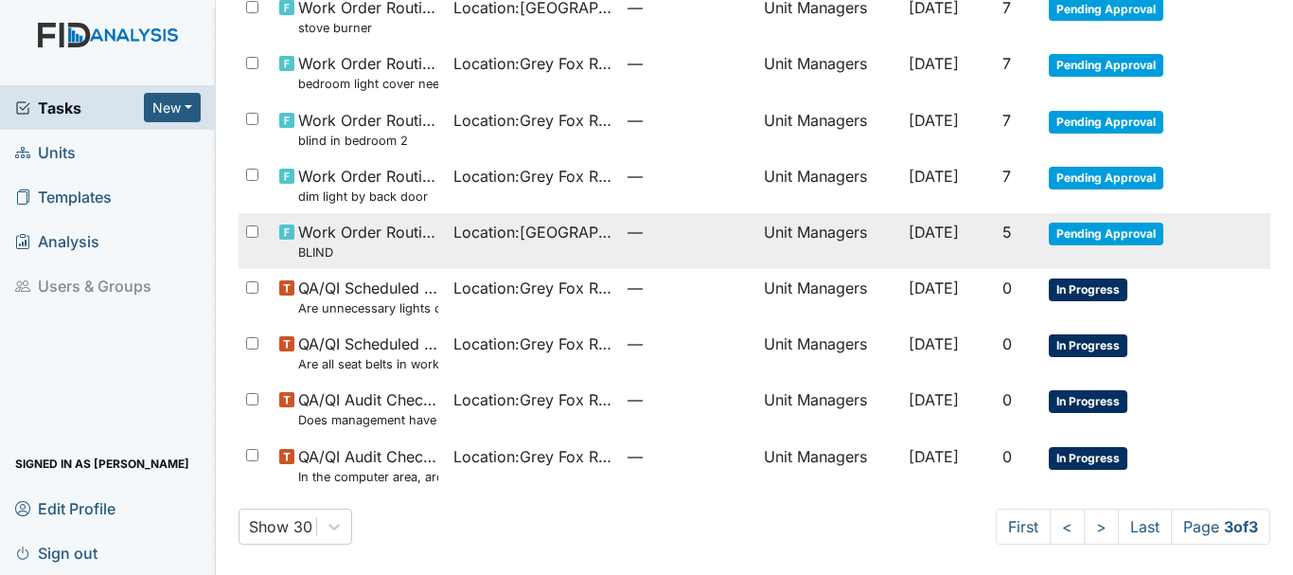
click at [1114, 236] on span "Pending Approval" at bounding box center [1106, 234] width 115 height 23
